Goal: Task Accomplishment & Management: Manage account settings

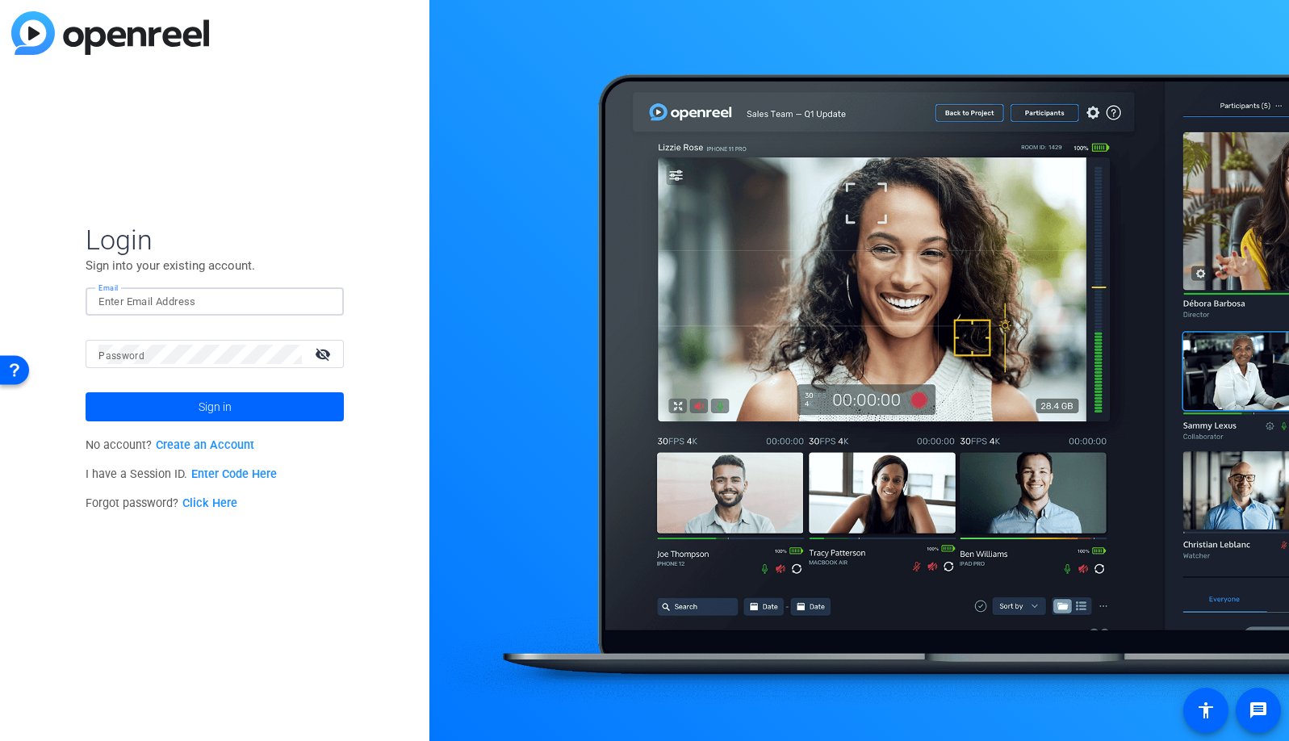
click at [212, 297] on input "Email" at bounding box center [214, 301] width 232 height 19
click at [320, 307] on img at bounding box center [317, 301] width 11 height 19
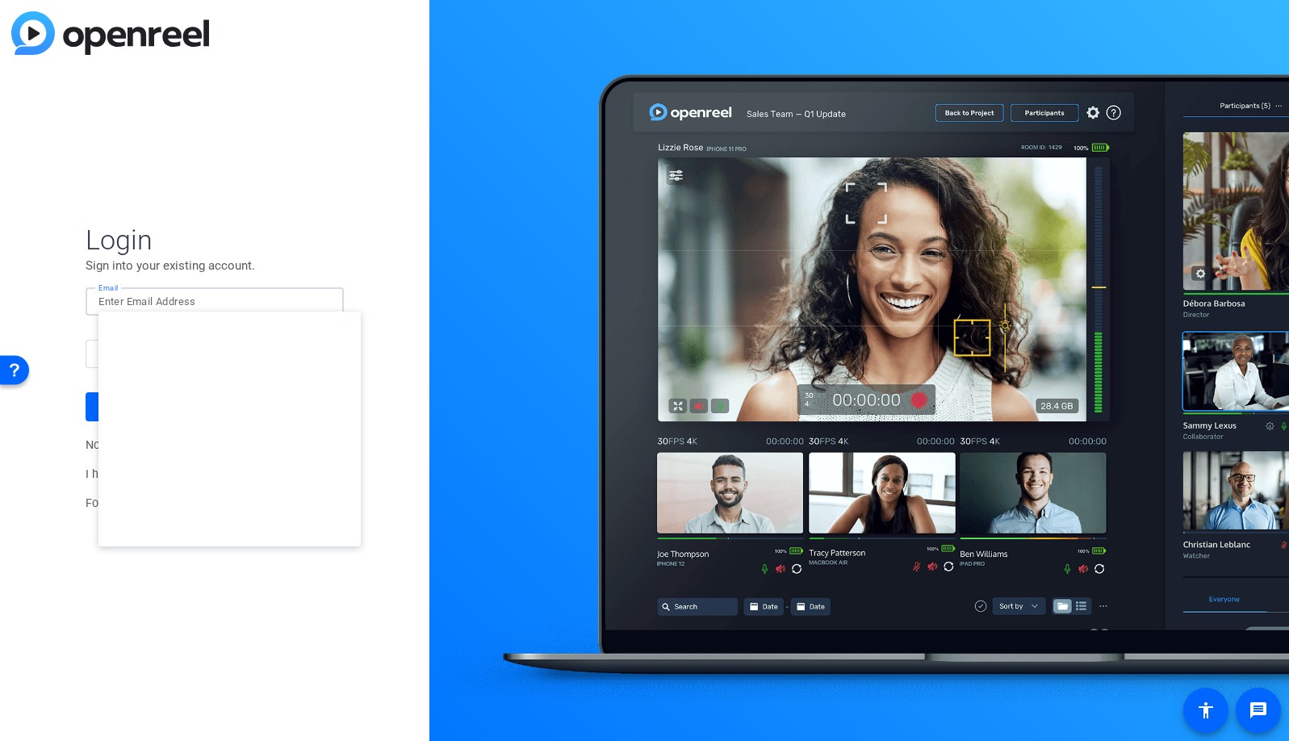
type input "dliptsen@openreel.com"
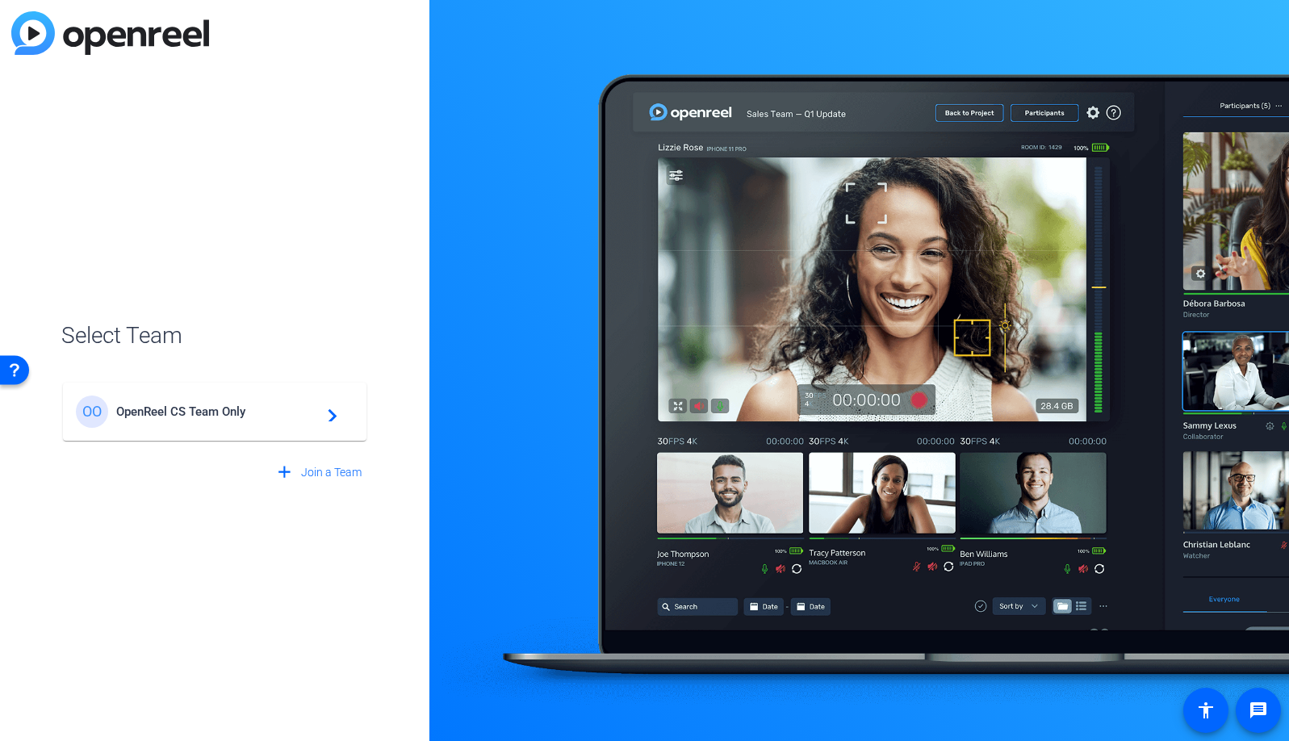
click at [222, 399] on div "OO OpenReel CS Team Only navigate_next" at bounding box center [215, 411] width 278 height 32
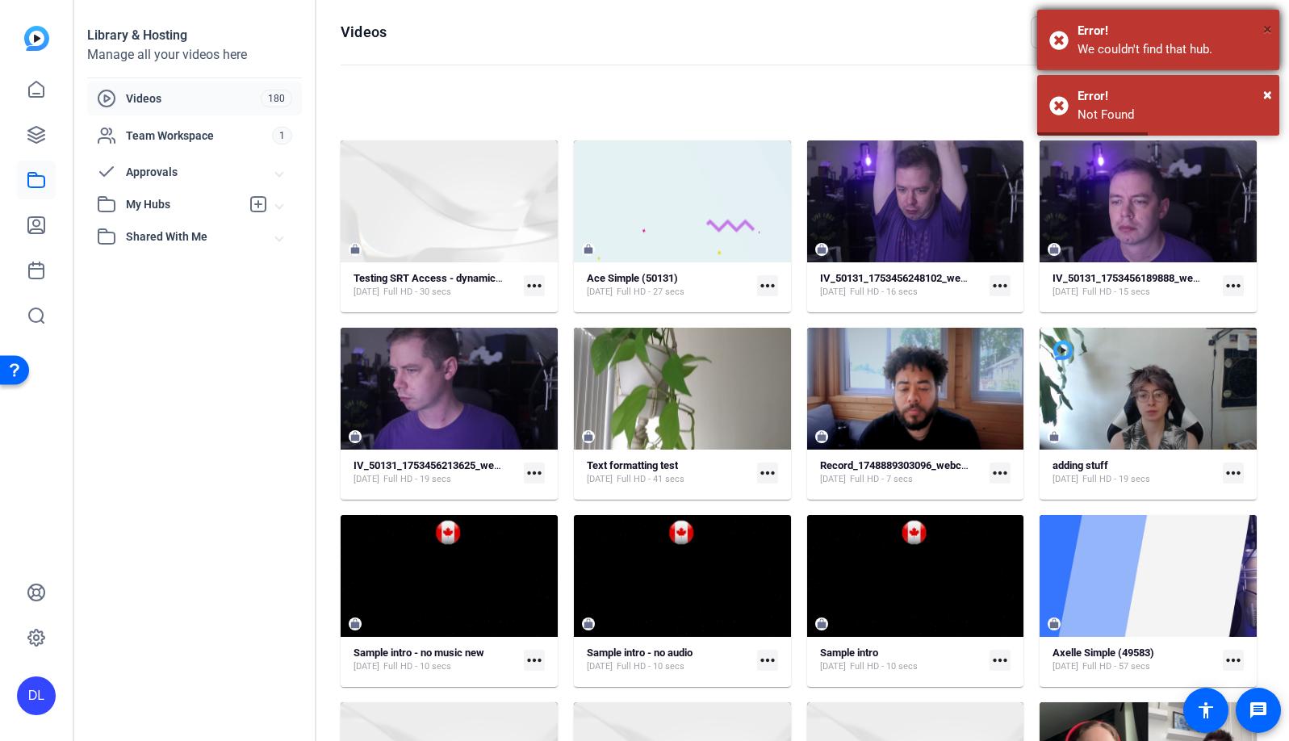
click at [1265, 30] on span "×" at bounding box center [1267, 28] width 9 height 19
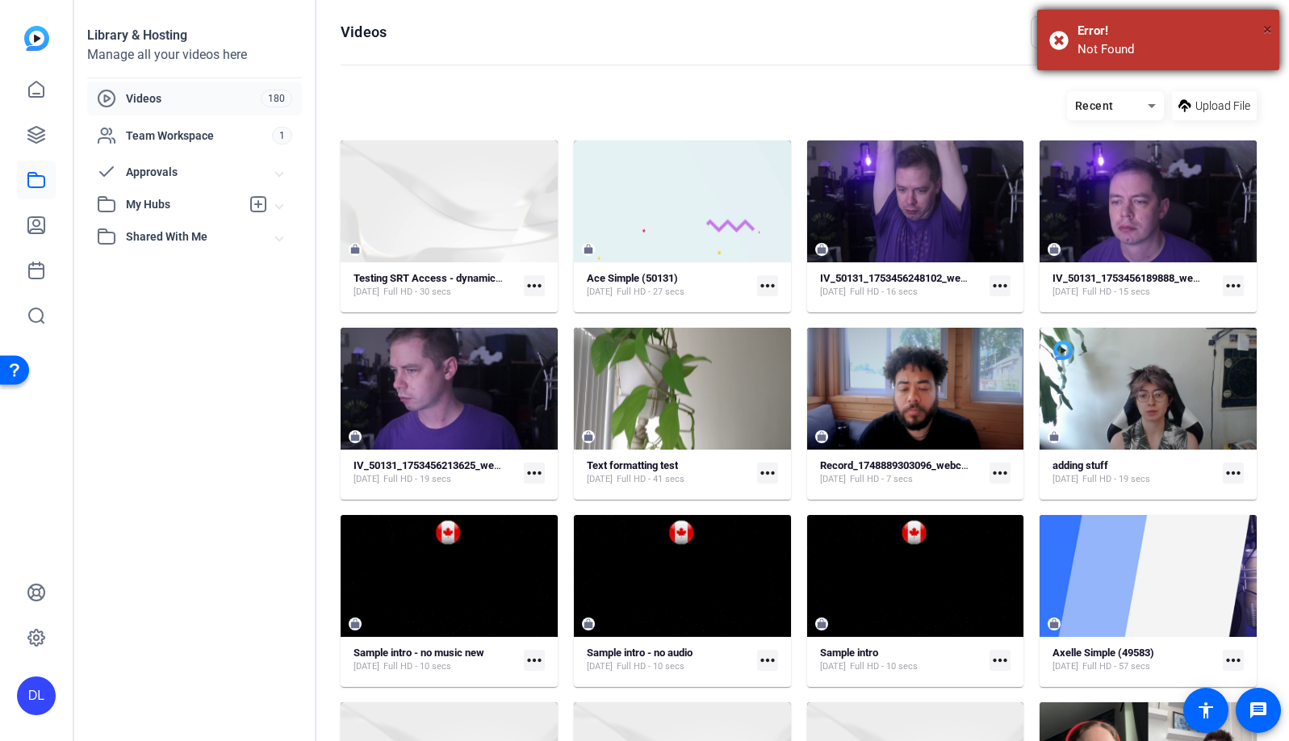
click at [1264, 31] on span "×" at bounding box center [1267, 28] width 9 height 19
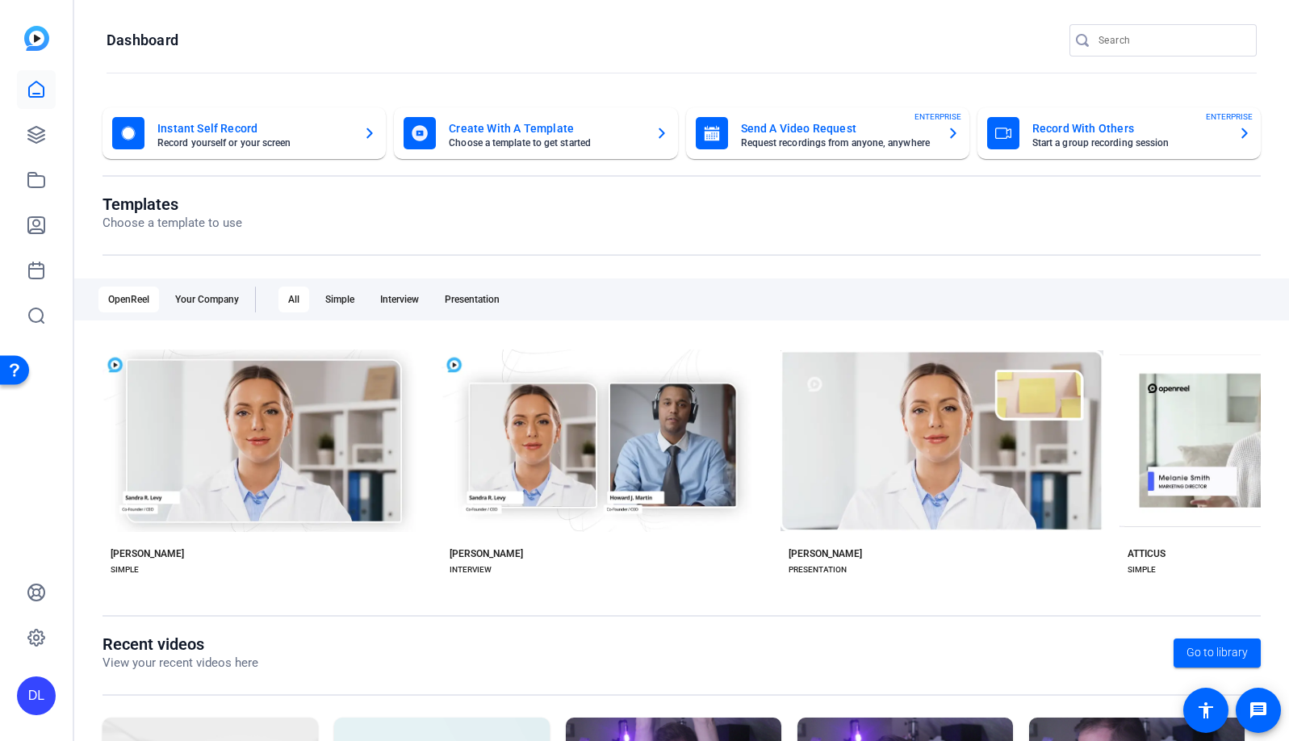
click at [37, 696] on div "DL" at bounding box center [36, 695] width 39 height 39
click at [213, 671] on mat-icon "logout" at bounding box center [213, 672] width 19 height 19
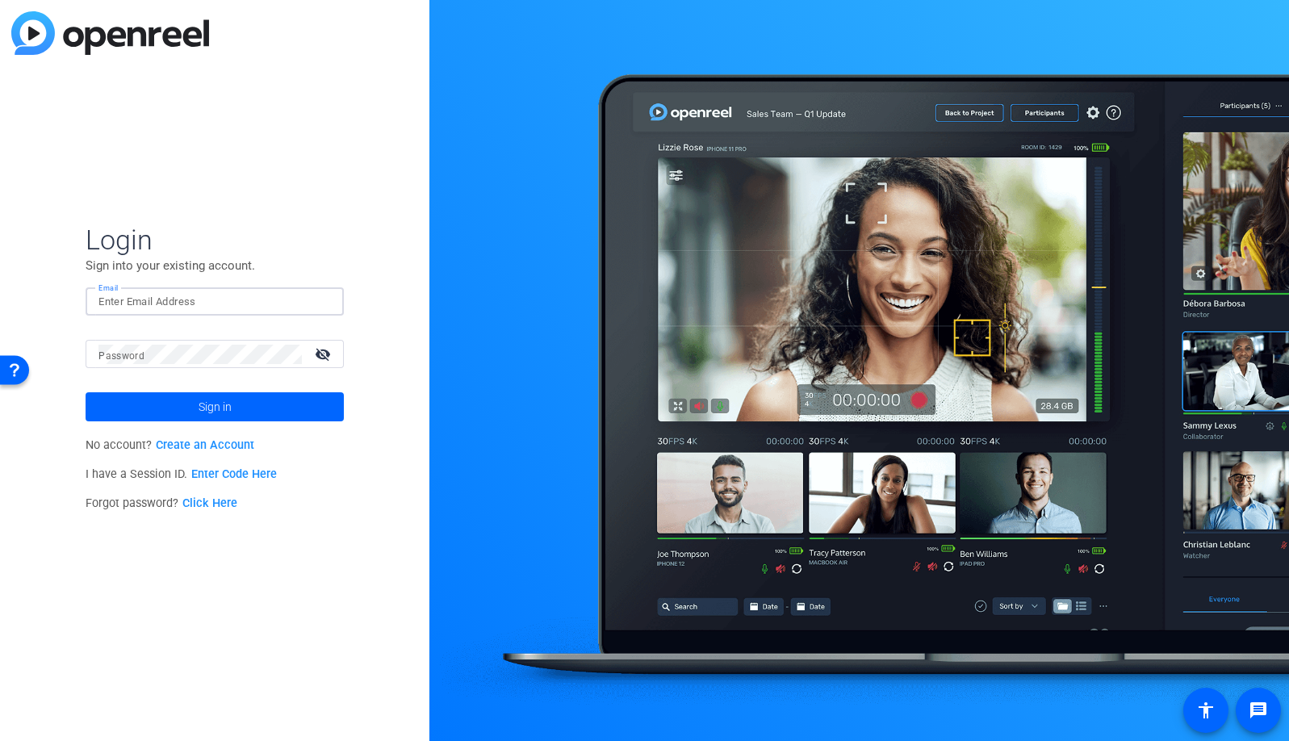
click at [242, 302] on input "Email" at bounding box center [214, 301] width 232 height 19
click at [319, 301] on img at bounding box center [317, 301] width 11 height 19
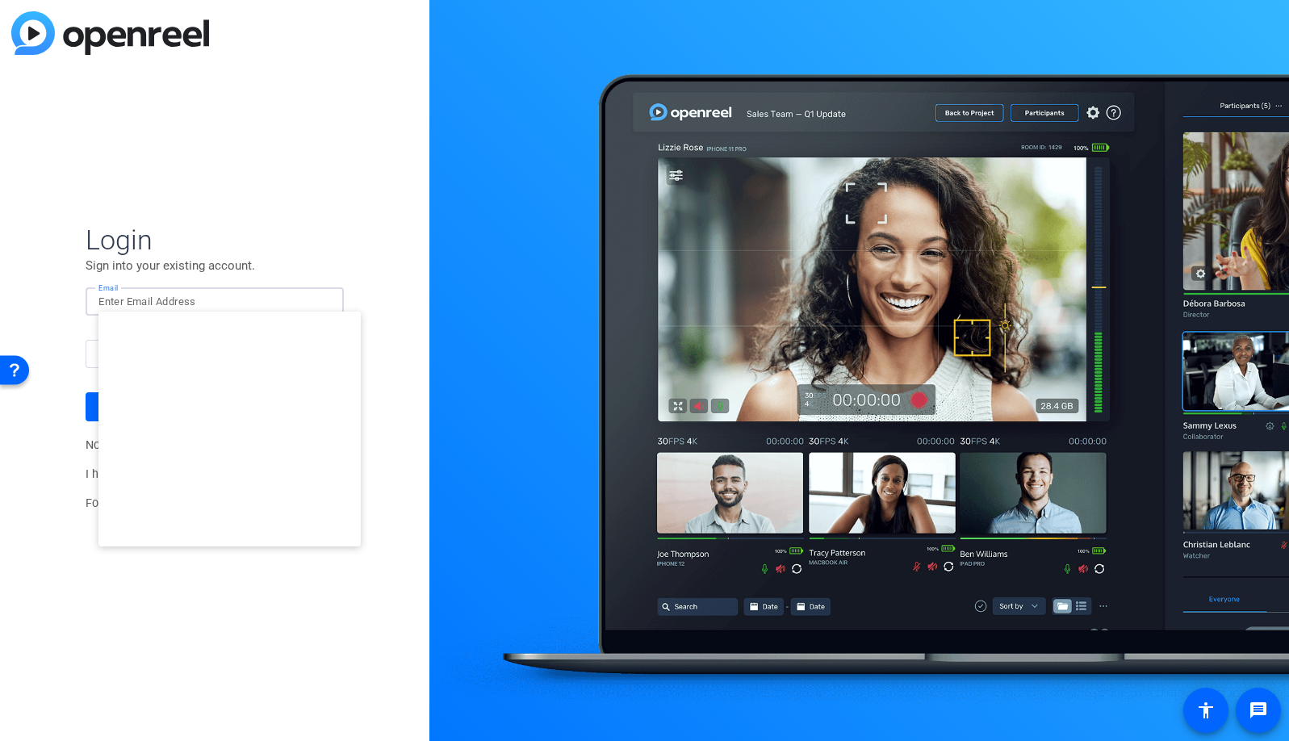
type input "studiosupport+2@openreel.com"
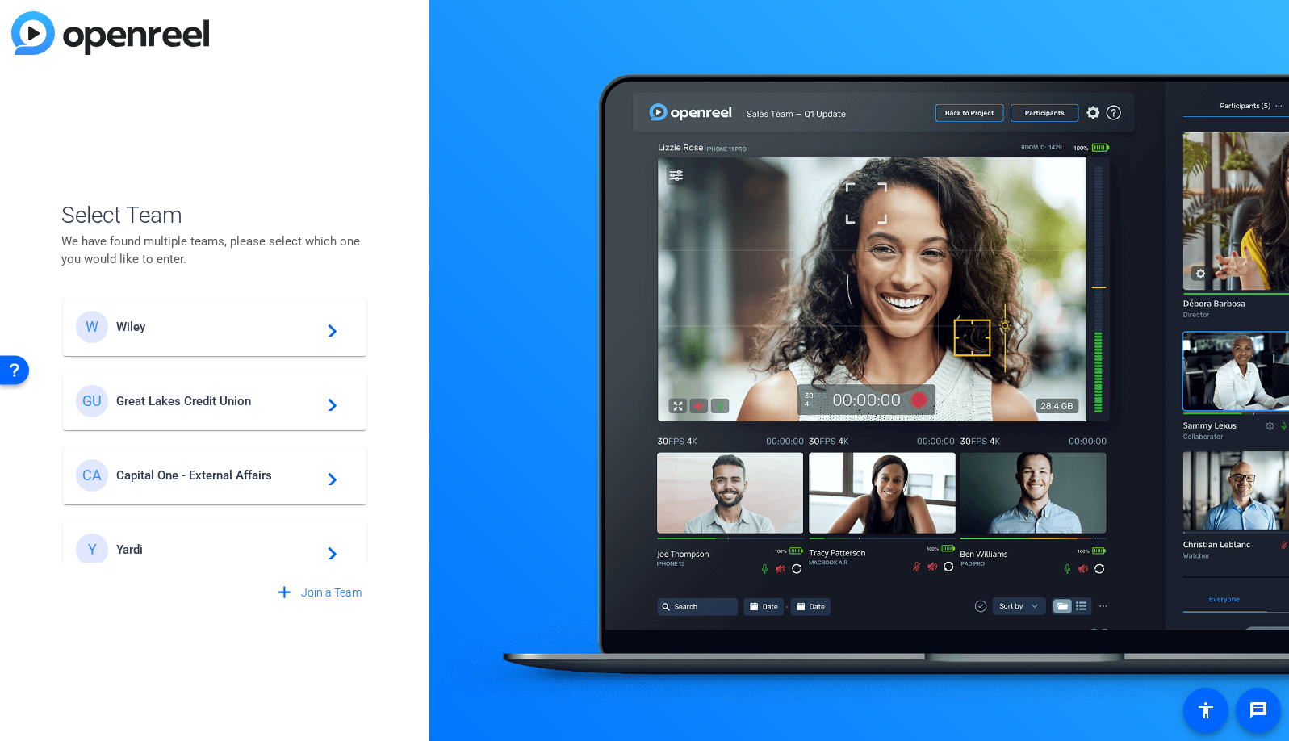
click at [167, 324] on span "Wiley" at bounding box center [217, 327] width 202 height 15
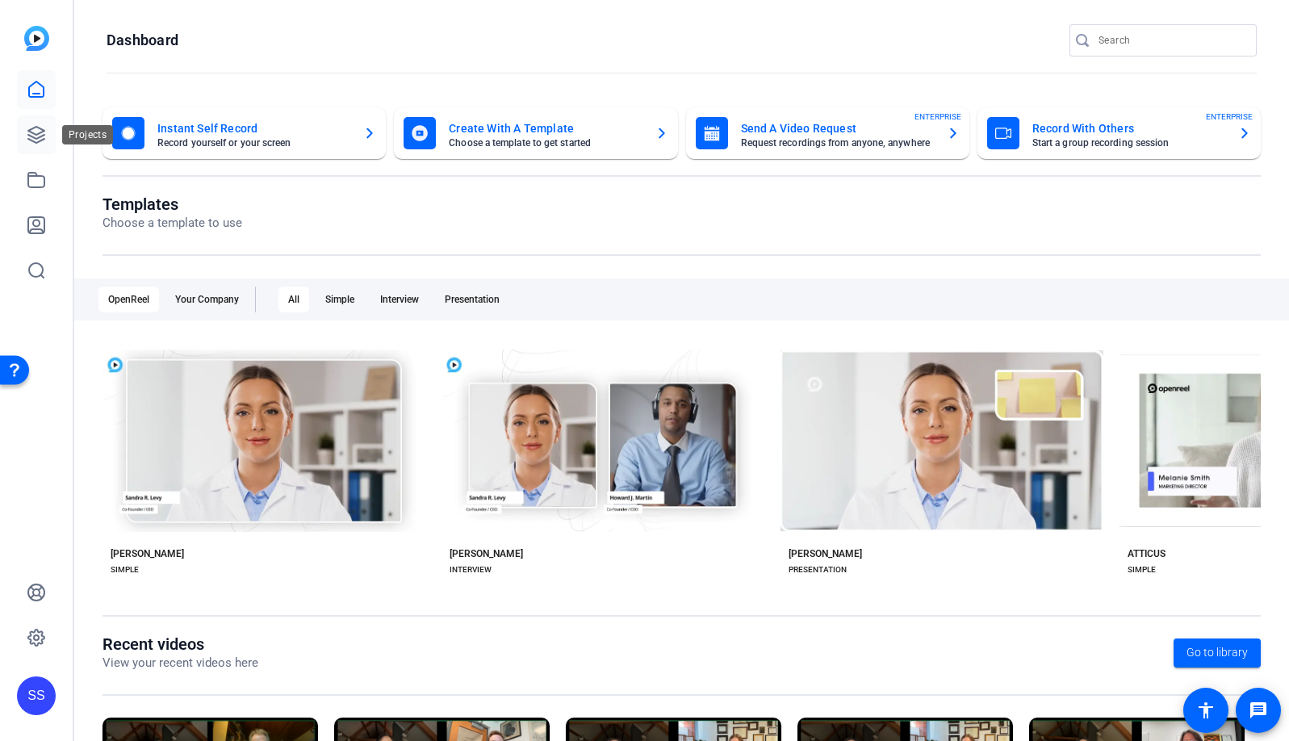
click at [44, 134] on icon at bounding box center [36, 135] width 16 height 16
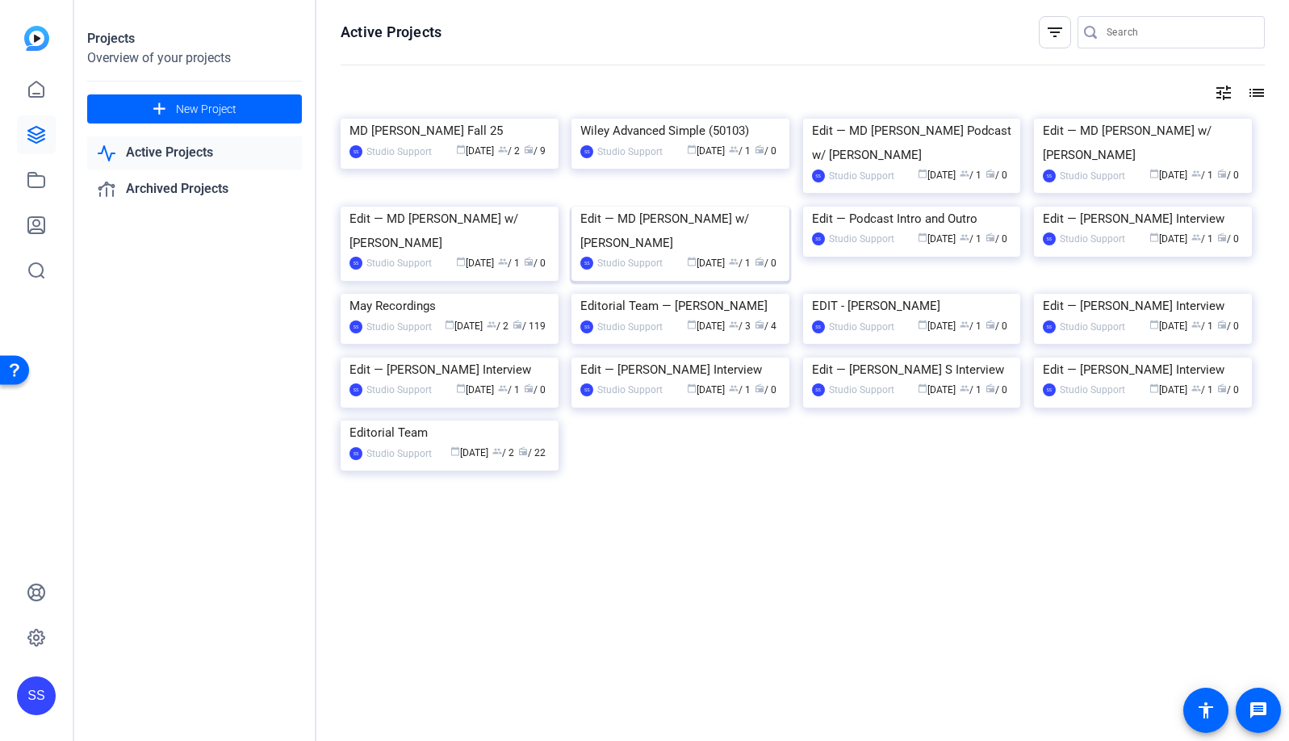
scroll to position [32, 0]
click at [462, 119] on img at bounding box center [450, 119] width 218 height 0
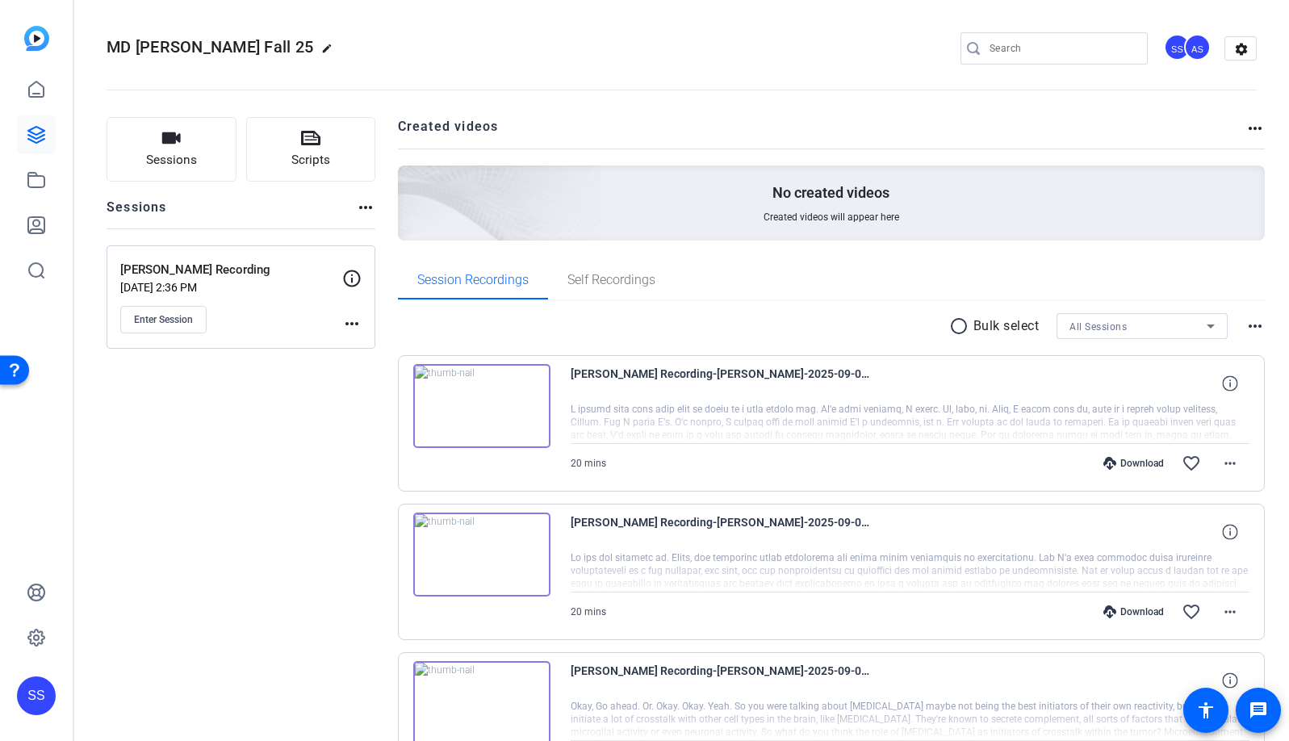
click at [349, 326] on mat-icon "more_horiz" at bounding box center [351, 323] width 19 height 19
click at [369, 340] on span "Edit Session" at bounding box center [391, 346] width 73 height 19
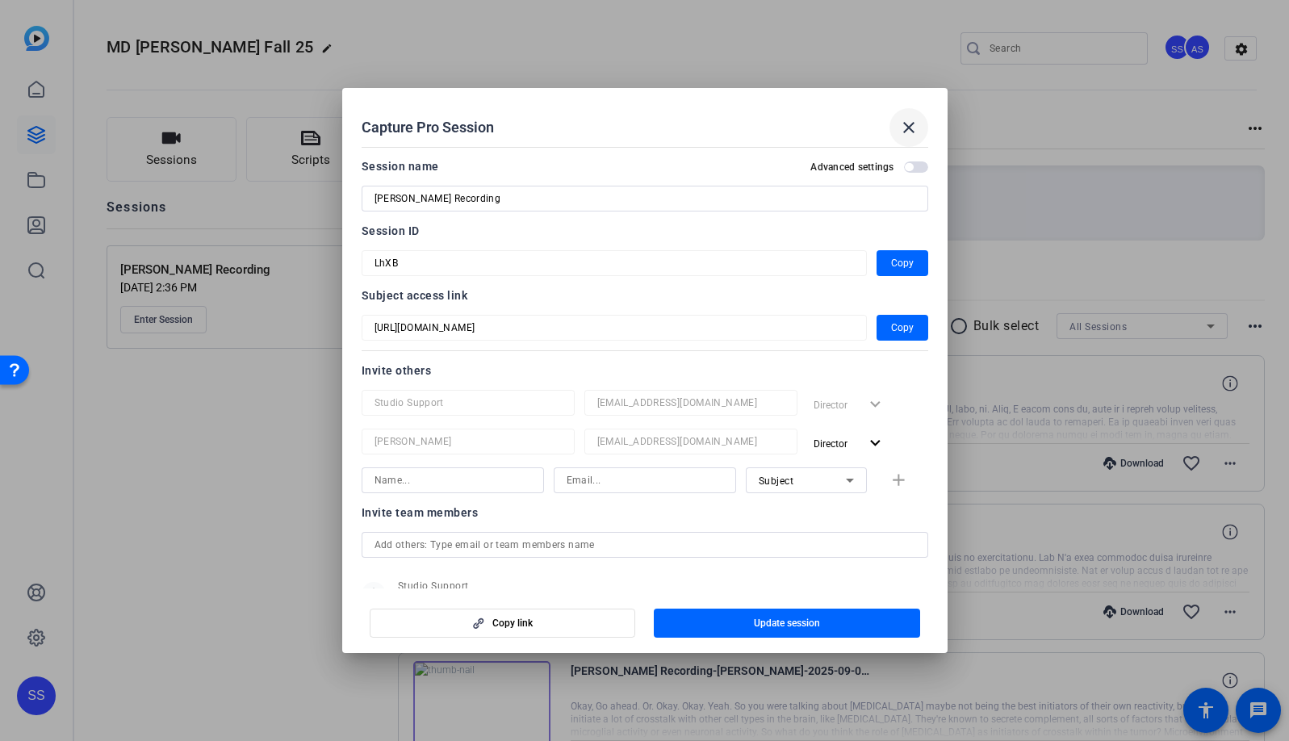
click at [918, 123] on span at bounding box center [908, 127] width 39 height 39
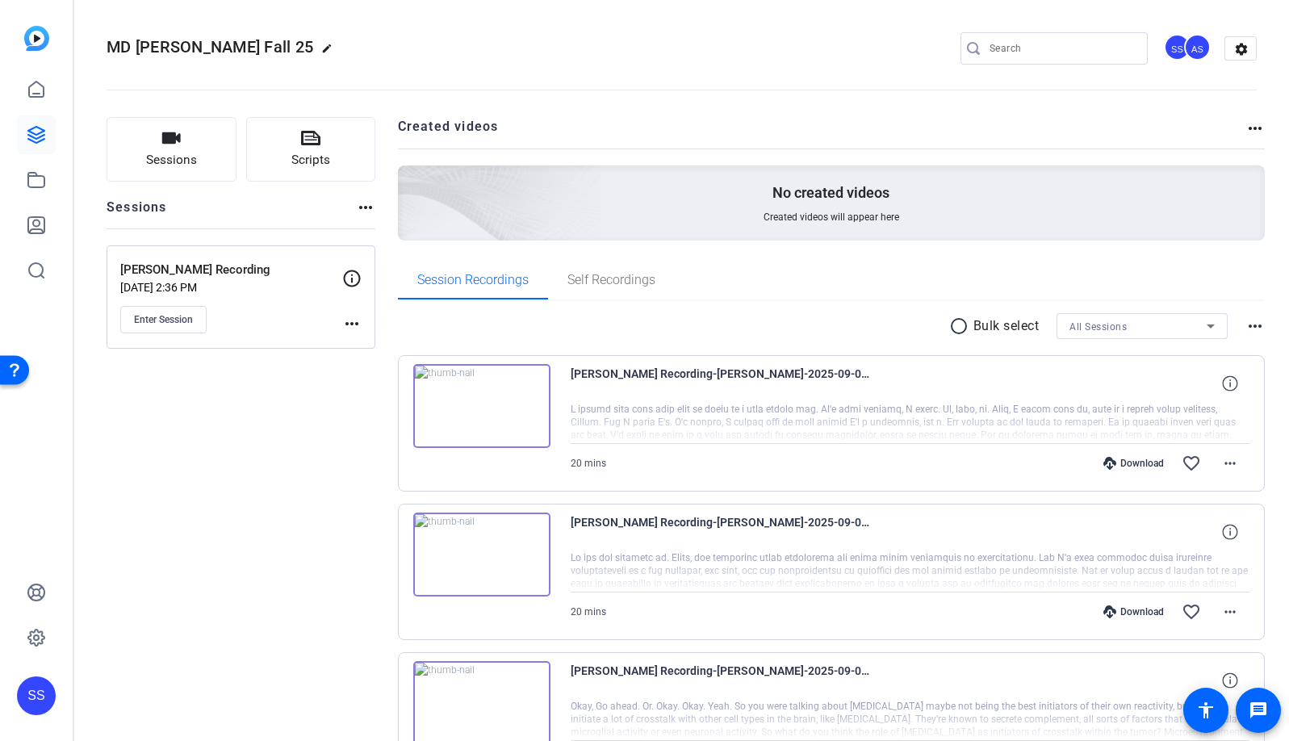
click at [370, 208] on mat-icon "more_horiz" at bounding box center [365, 207] width 19 height 19
click at [336, 416] on div at bounding box center [644, 370] width 1289 height 741
click at [205, 165] on button "Sessions" at bounding box center [172, 149] width 130 height 65
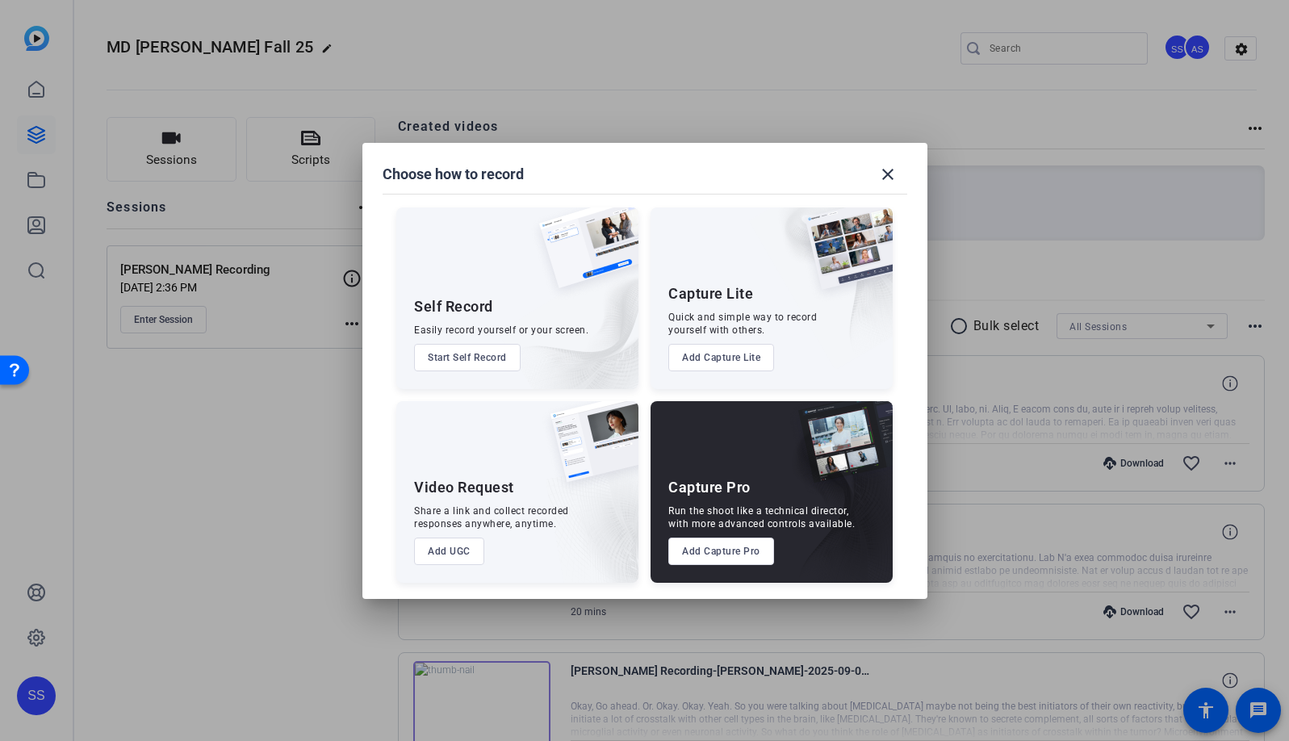
click at [716, 554] on button "Add Capture Pro" at bounding box center [721, 551] width 106 height 27
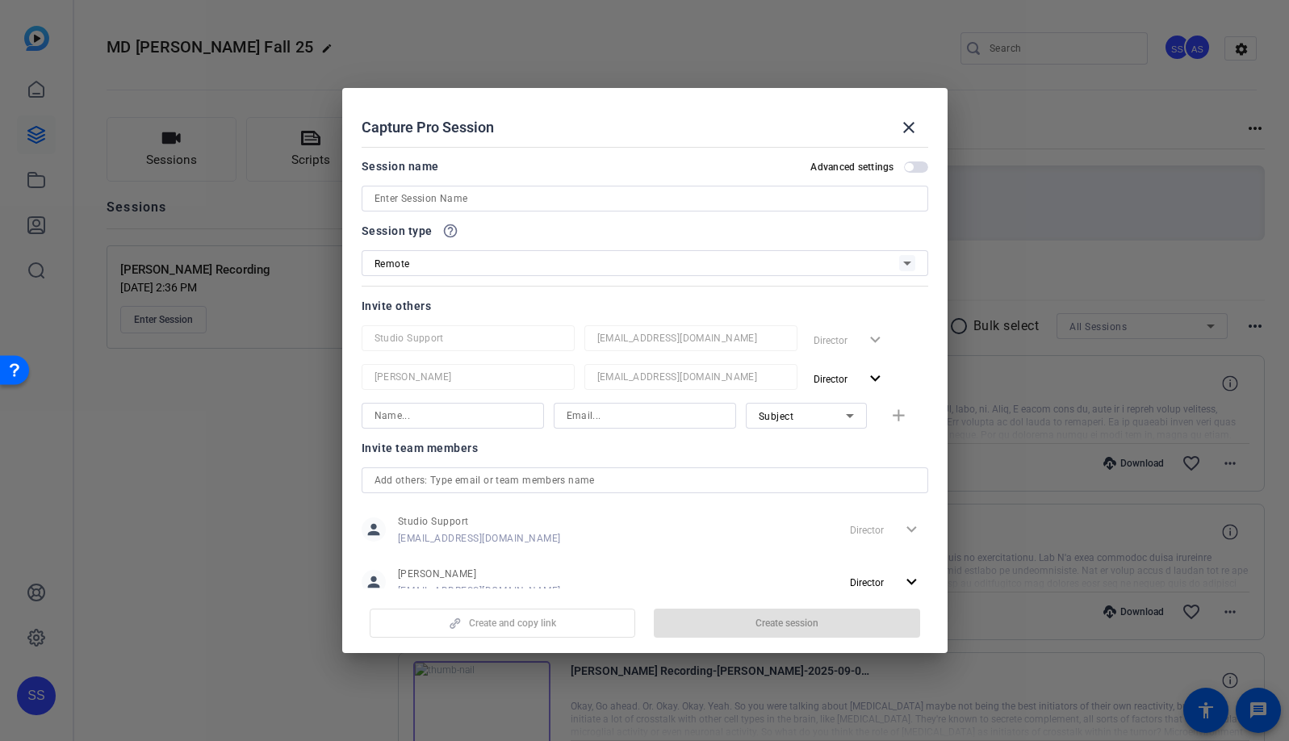
click at [518, 194] on input at bounding box center [644, 198] width 541 height 19
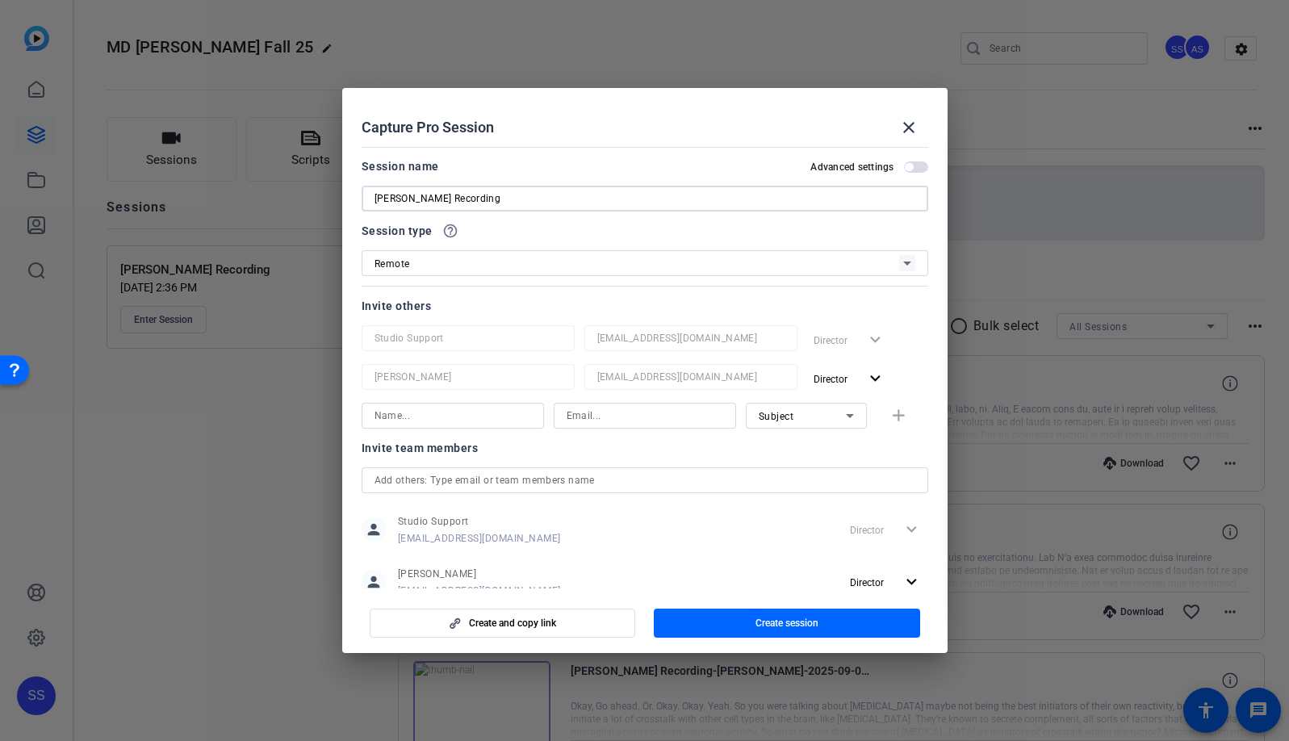
type input "Dr. Wefel Recording"
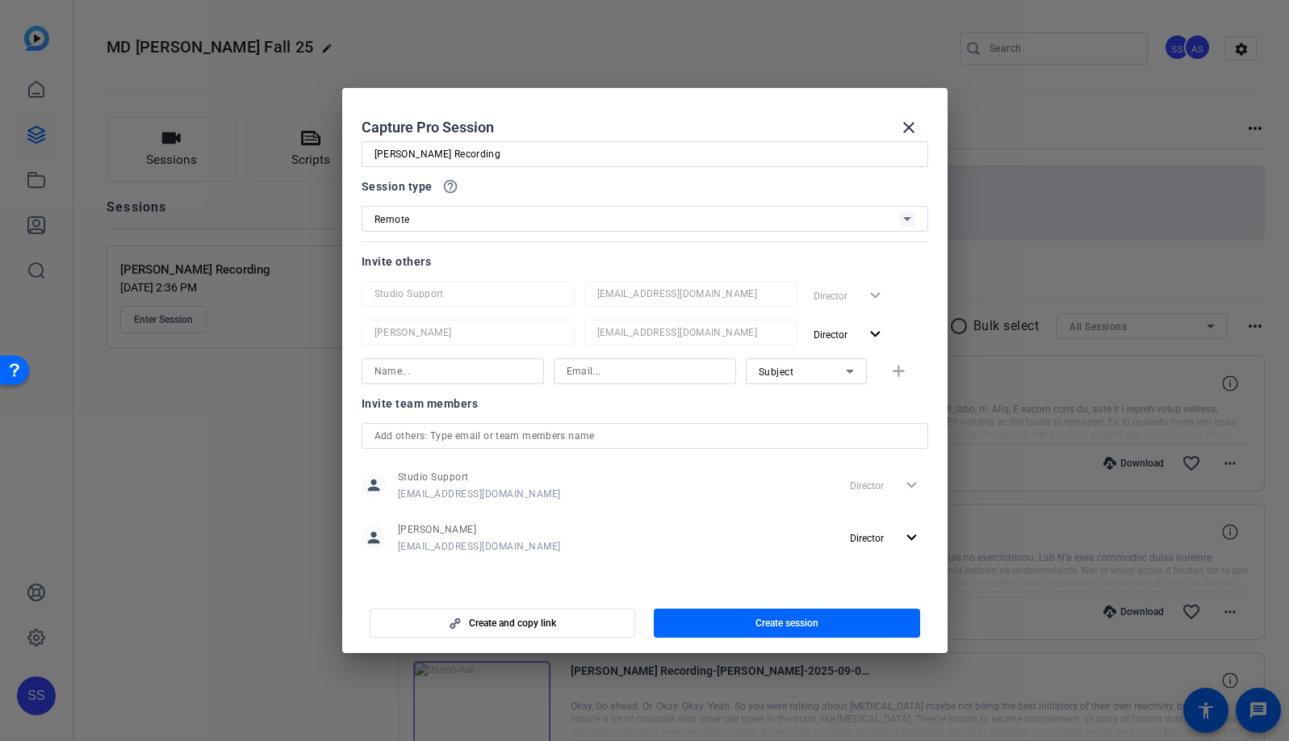
scroll to position [48, 0]
click at [805, 630] on span "button" at bounding box center [787, 623] width 266 height 39
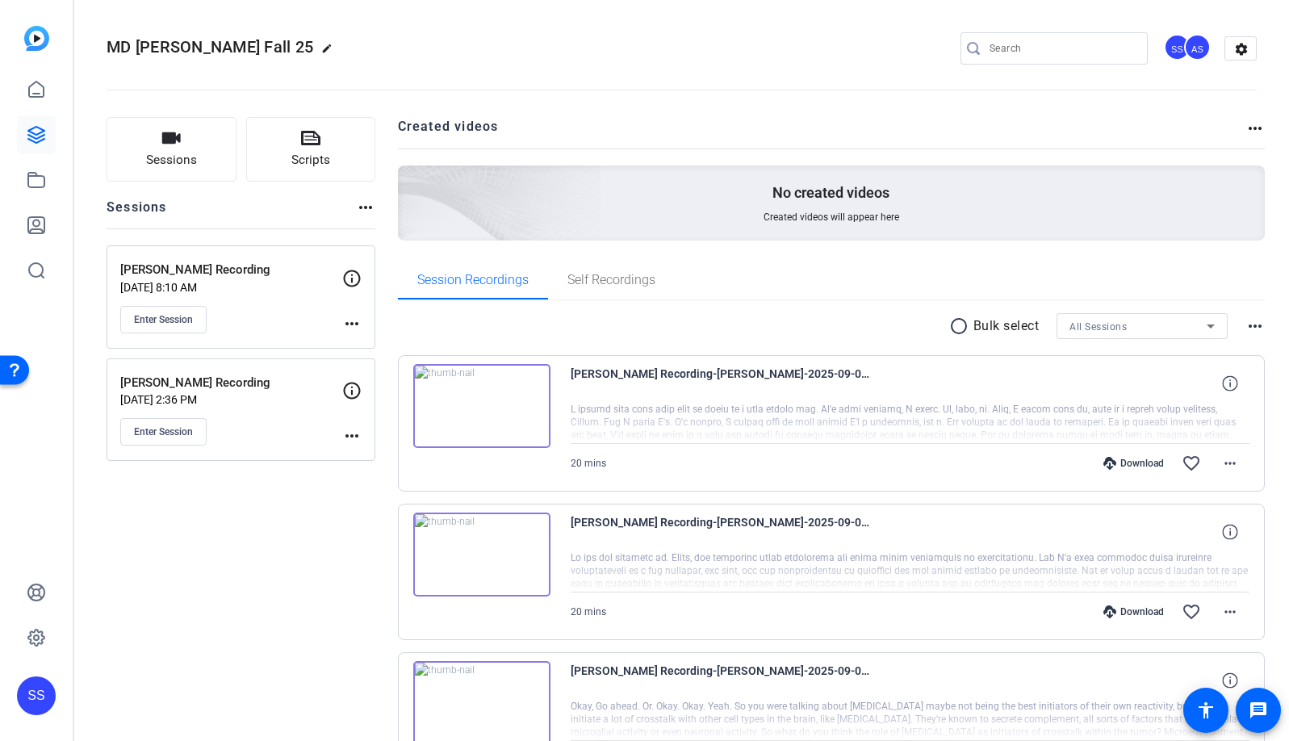
click at [345, 323] on mat-icon "more_horiz" at bounding box center [351, 323] width 19 height 19
click at [368, 346] on span "Edit Session" at bounding box center [391, 346] width 73 height 19
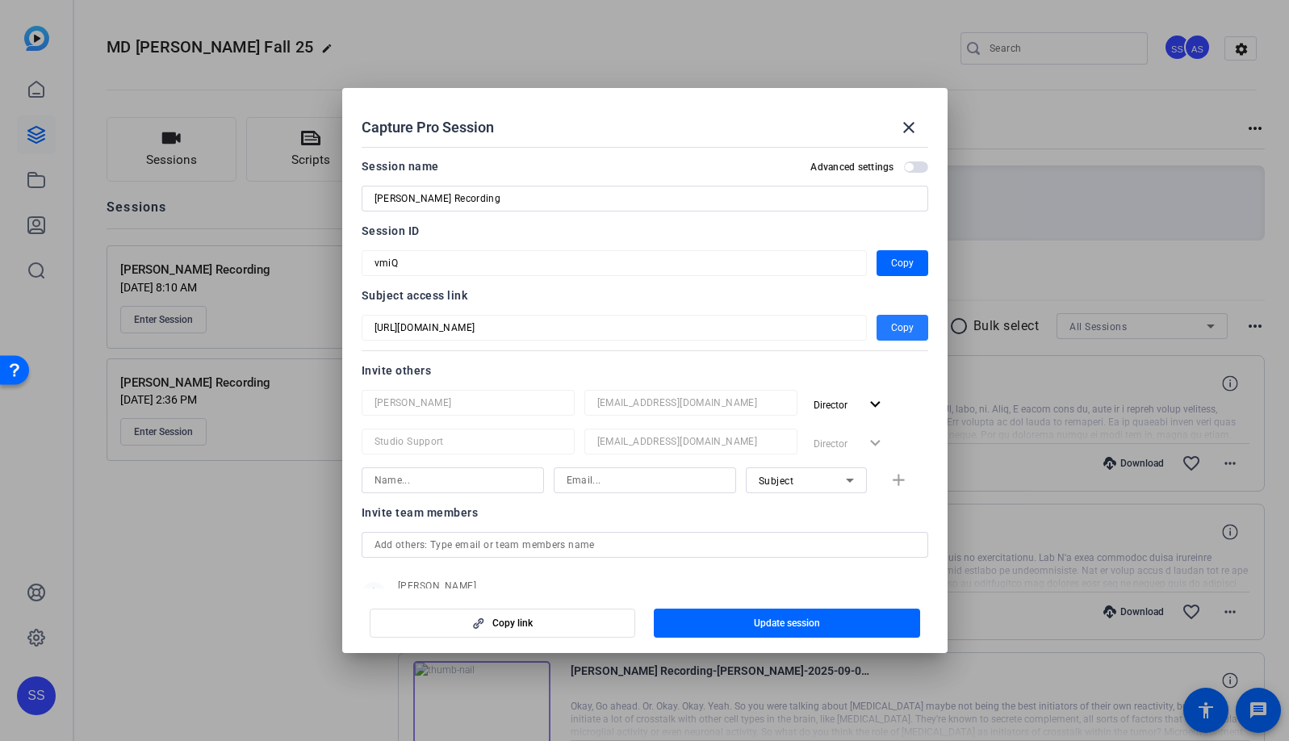
click at [888, 338] on span "button" at bounding box center [902, 327] width 52 height 39
click at [920, 134] on span at bounding box center [908, 127] width 39 height 39
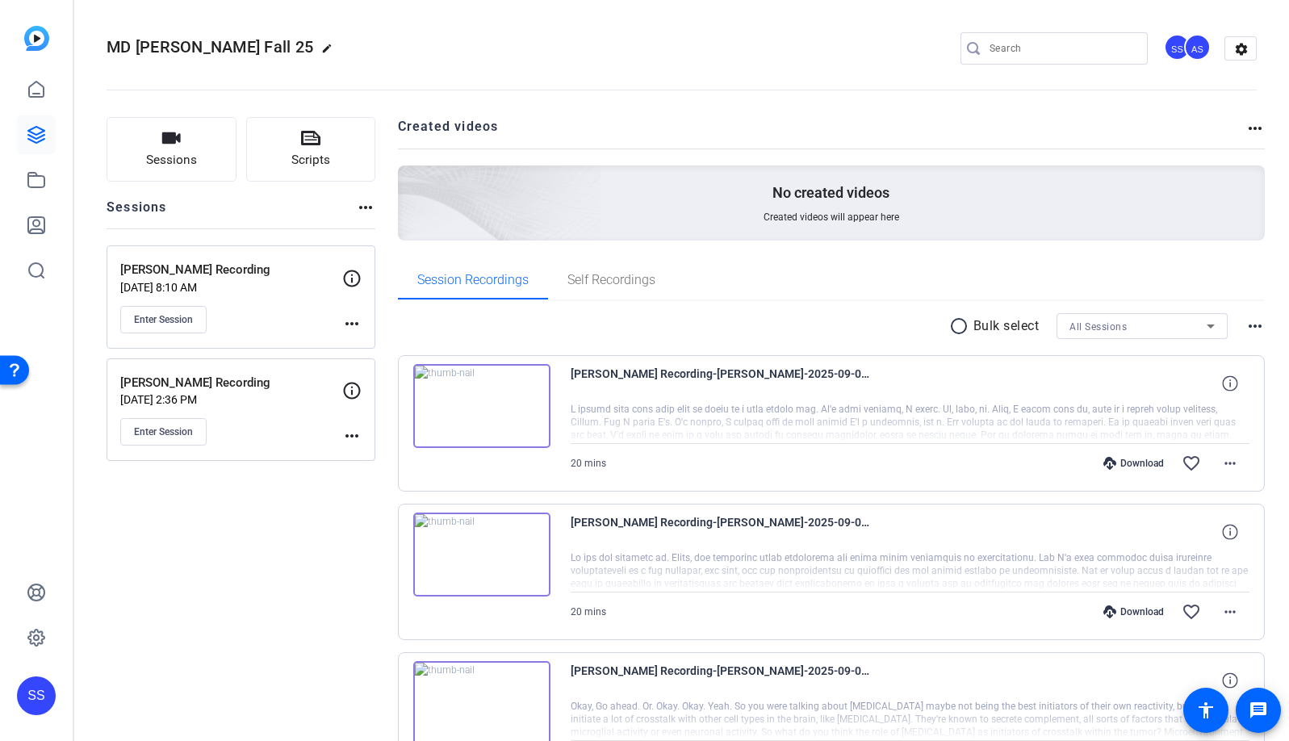
click at [36, 693] on div "SS" at bounding box center [36, 695] width 39 height 39
click at [186, 689] on mat-icon "logout" at bounding box center [183, 681] width 19 height 19
